Goal: Transaction & Acquisition: Download file/media

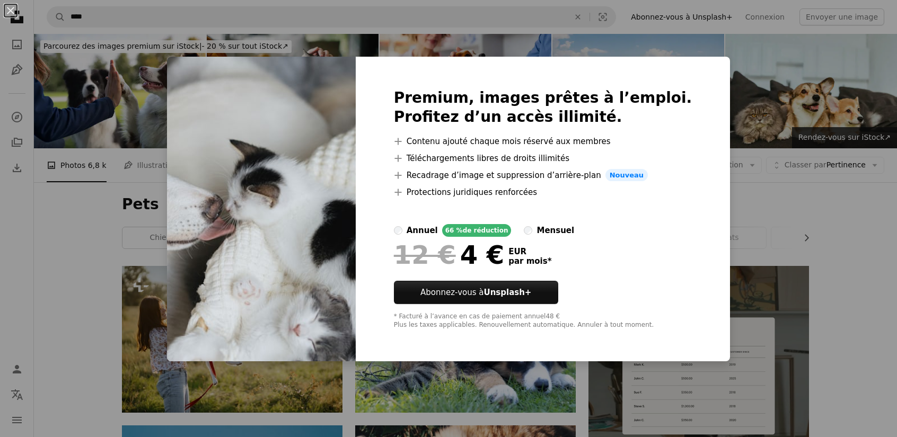
scroll to position [1166, 0]
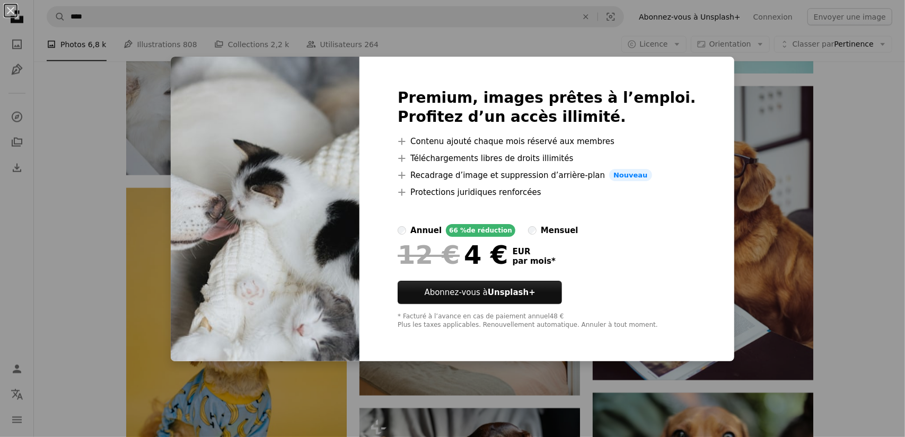
click at [812, 183] on div "An X shape Premium, images prêtes à l’emploi. Profitez d’un accès illimité. A p…" at bounding box center [452, 218] width 905 height 437
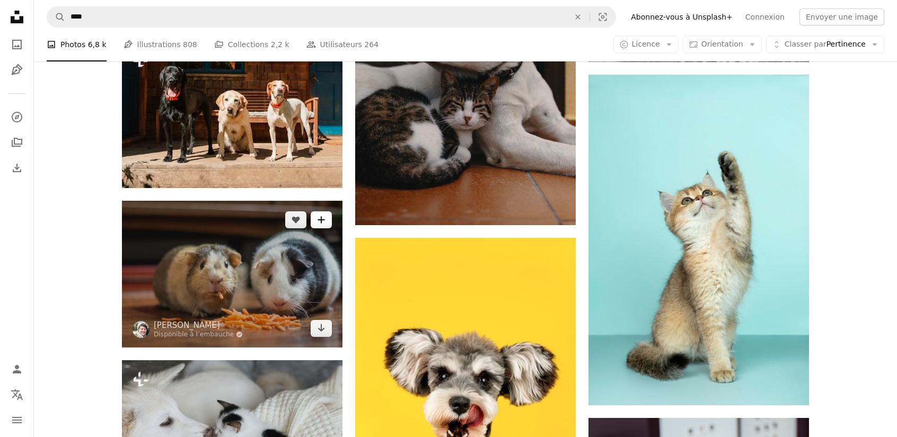
scroll to position [741, 0]
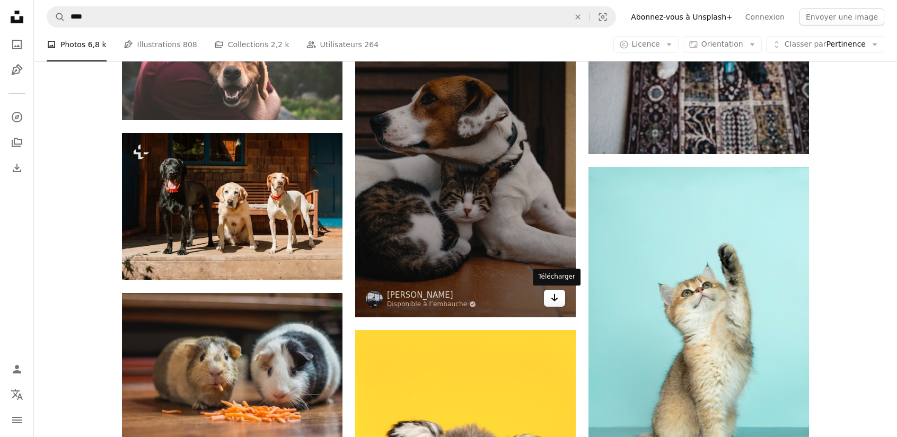
click at [553, 304] on icon "Arrow pointing down" at bounding box center [554, 298] width 8 height 13
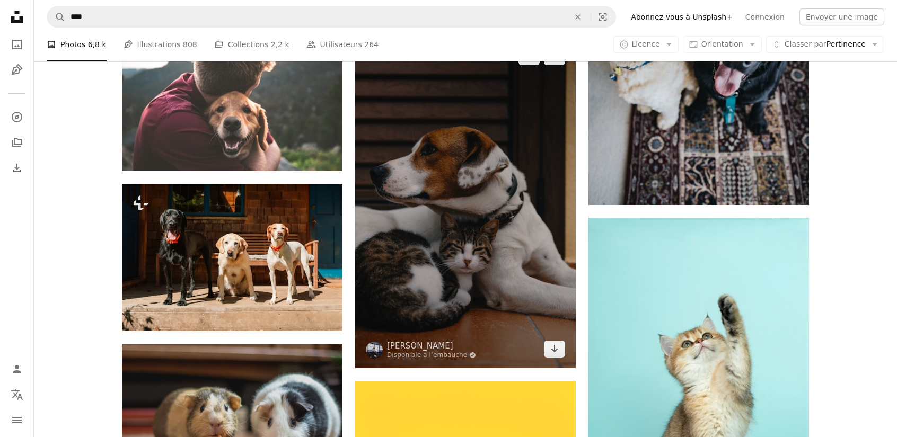
scroll to position [635, 0]
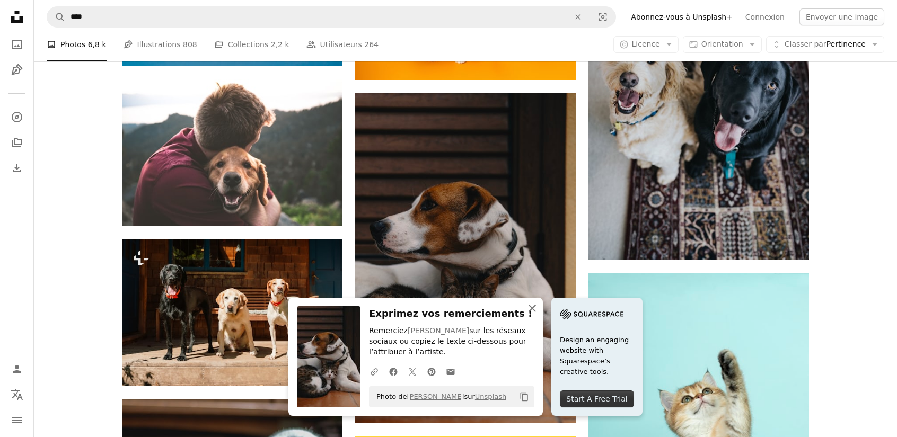
click at [530, 309] on icon "An X shape" at bounding box center [532, 308] width 13 height 13
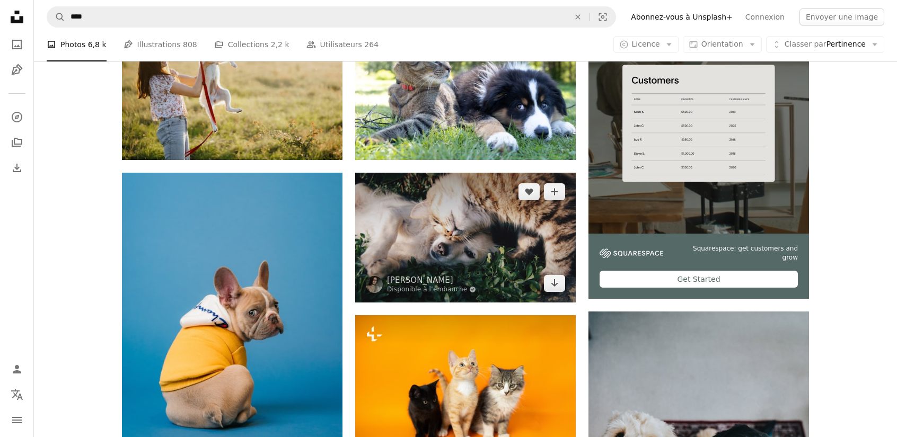
scroll to position [211, 0]
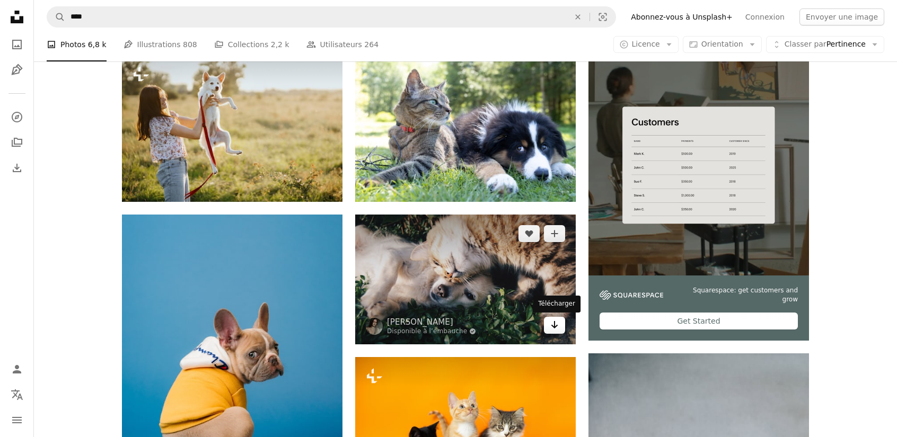
click at [553, 328] on icon "Arrow pointing down" at bounding box center [554, 325] width 8 height 13
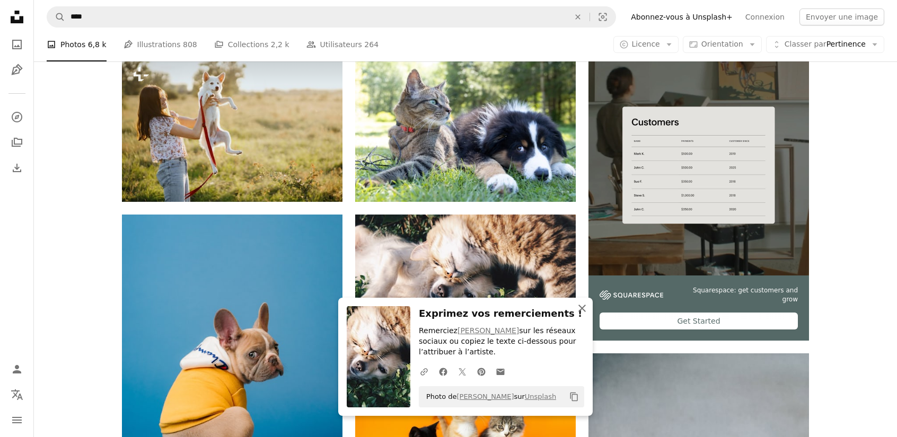
click at [580, 313] on icon "An X shape" at bounding box center [582, 308] width 13 height 13
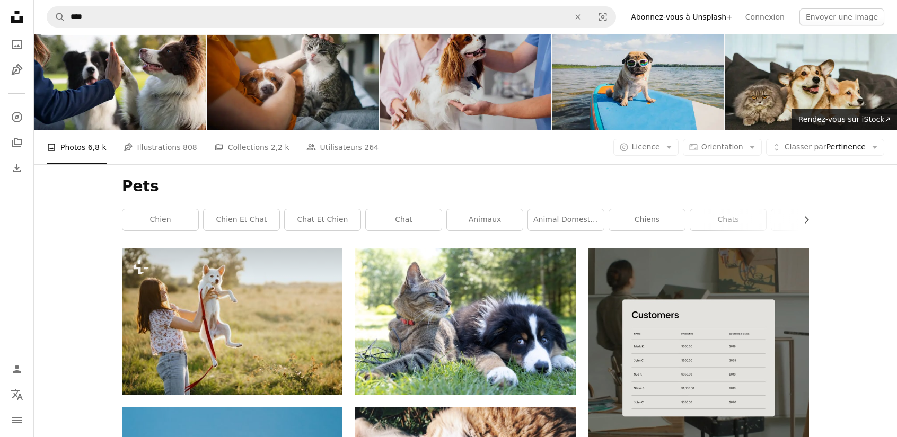
scroll to position [0, 0]
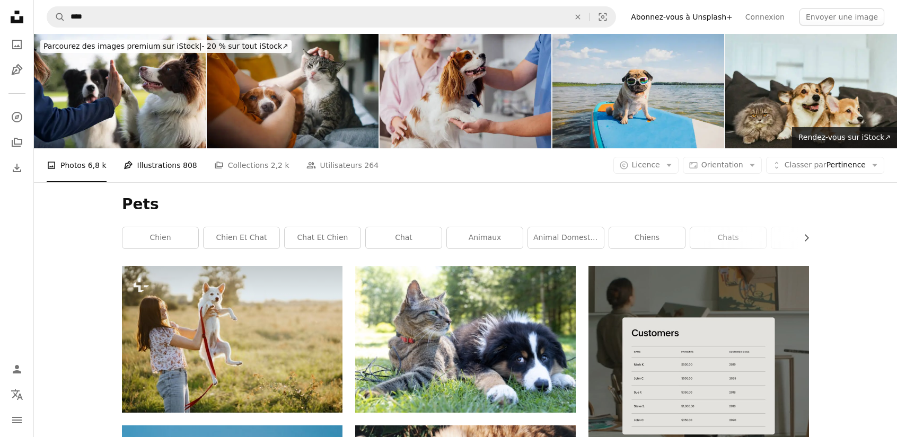
click at [137, 162] on link "Pen Tool Illustrations 808" at bounding box center [161, 165] width 74 height 34
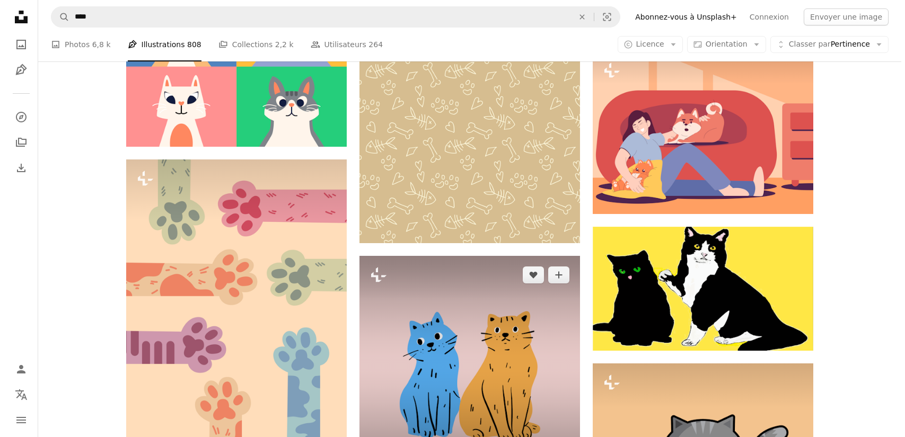
scroll to position [424, 0]
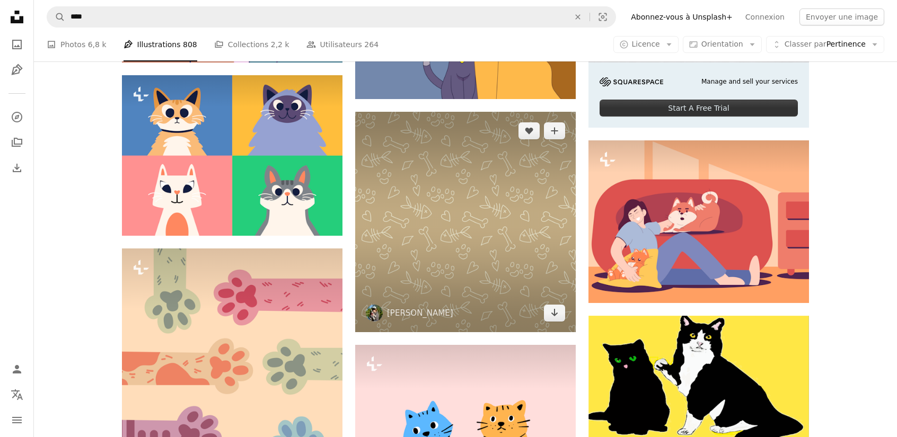
click at [466, 208] on img at bounding box center [465, 222] width 221 height 221
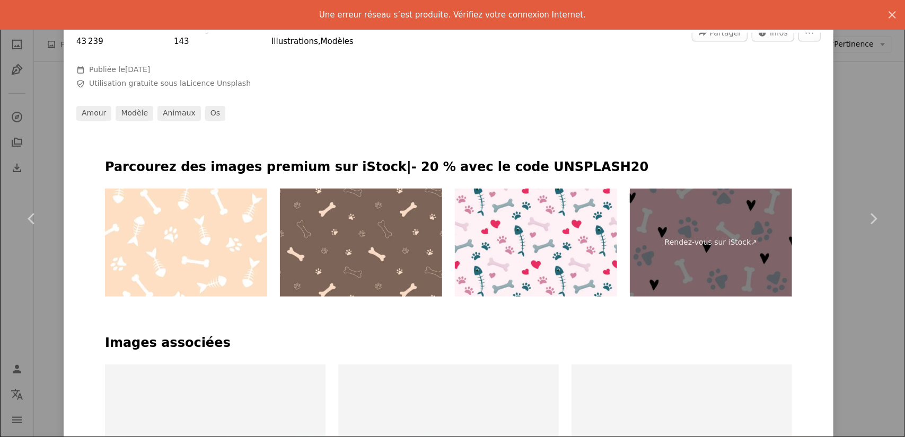
scroll to position [424, 0]
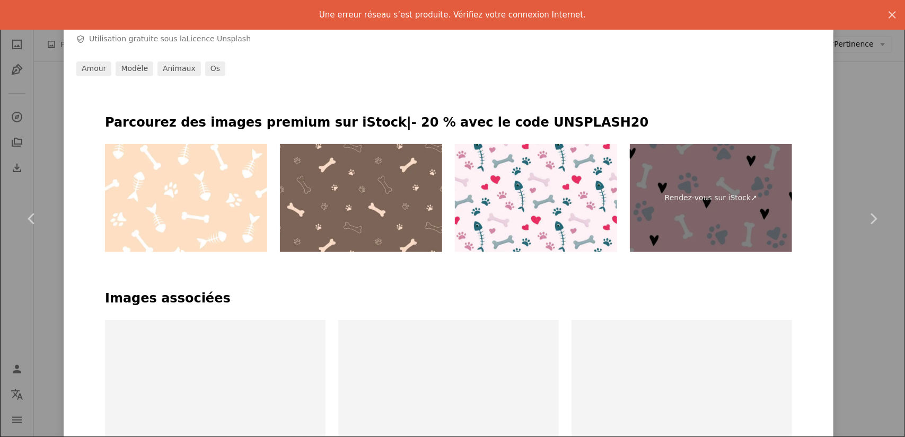
drag, startPoint x: 882, startPoint y: 9, endPoint x: 769, endPoint y: 20, distance: 113.9
click at [886, 9] on icon "An X shape" at bounding box center [892, 14] width 13 height 13
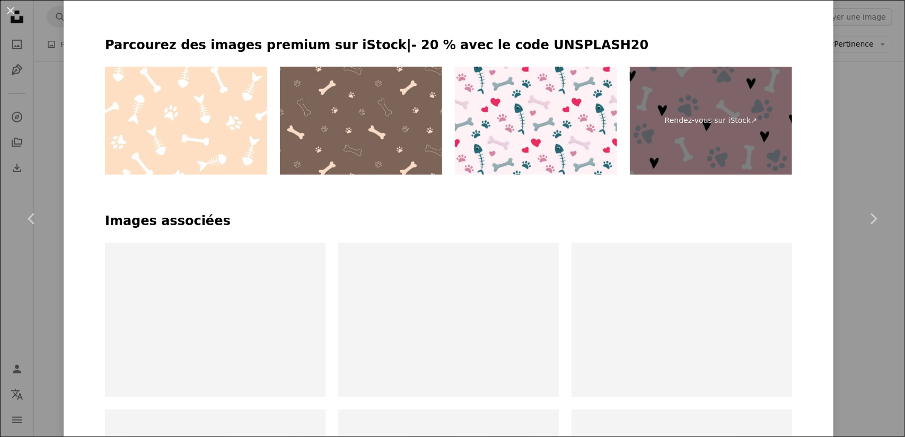
scroll to position [583, 0]
